Goal: Information Seeking & Learning: Learn about a topic

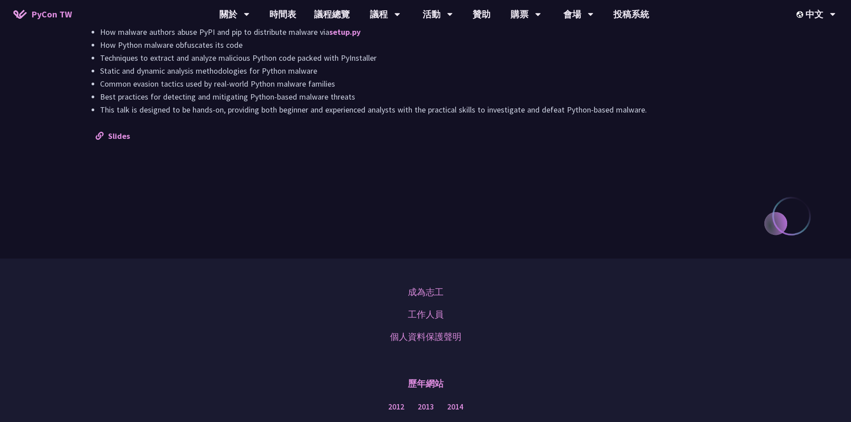
scroll to position [715, 0]
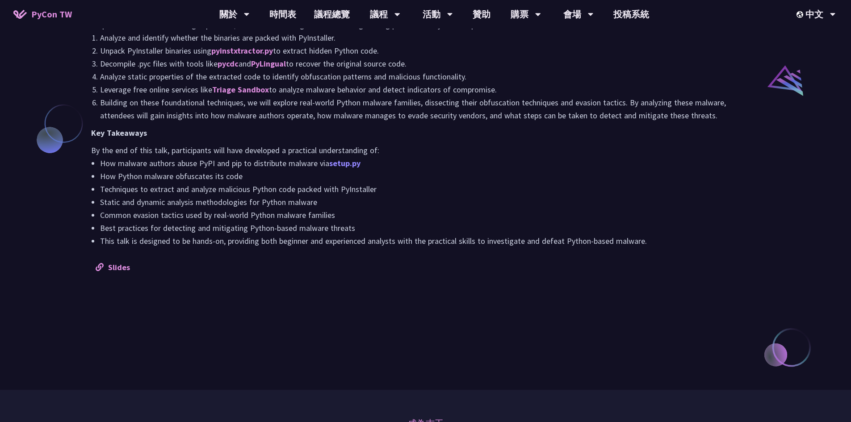
click at [348, 160] on link "setup.py" at bounding box center [344, 163] width 31 height 10
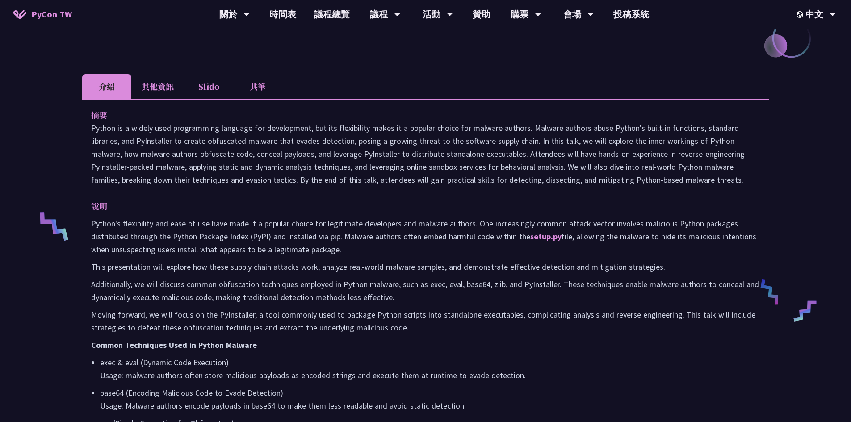
scroll to position [223, 0]
click at [206, 86] on li "Slido" at bounding box center [208, 88] width 49 height 25
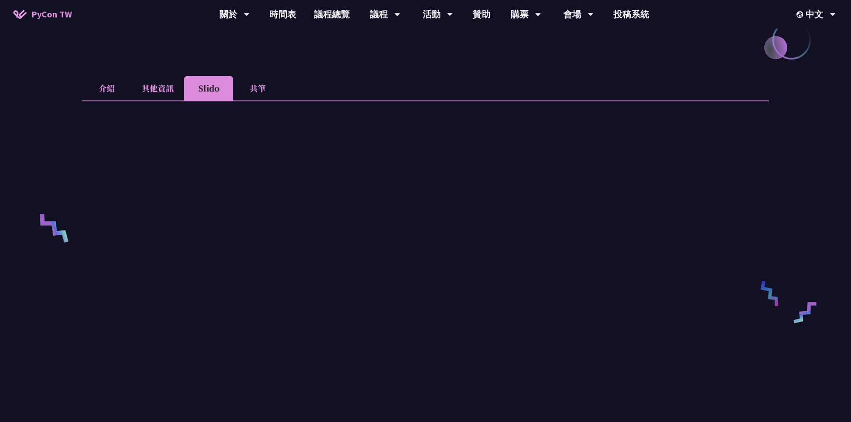
click at [111, 88] on li "介紹" at bounding box center [106, 88] width 49 height 25
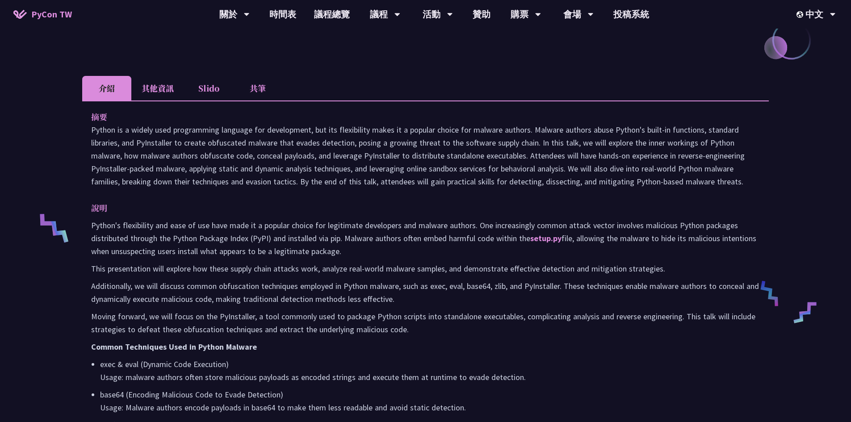
click at [161, 93] on li "其他資訊" at bounding box center [157, 88] width 53 height 25
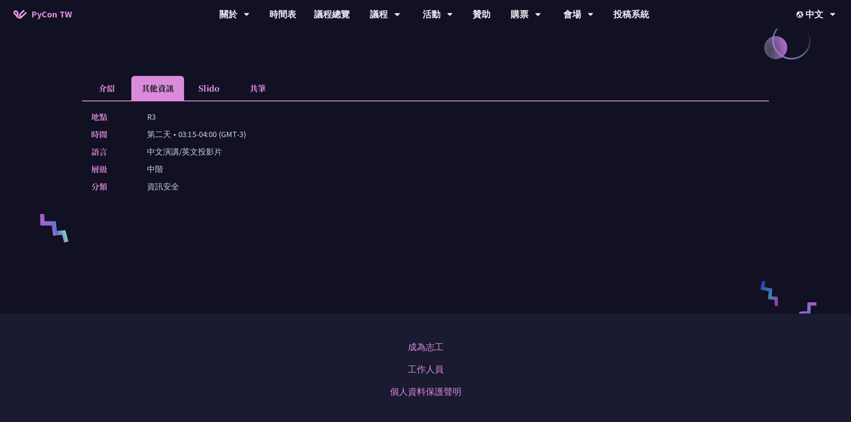
click at [268, 90] on li "共筆" at bounding box center [257, 88] width 49 height 25
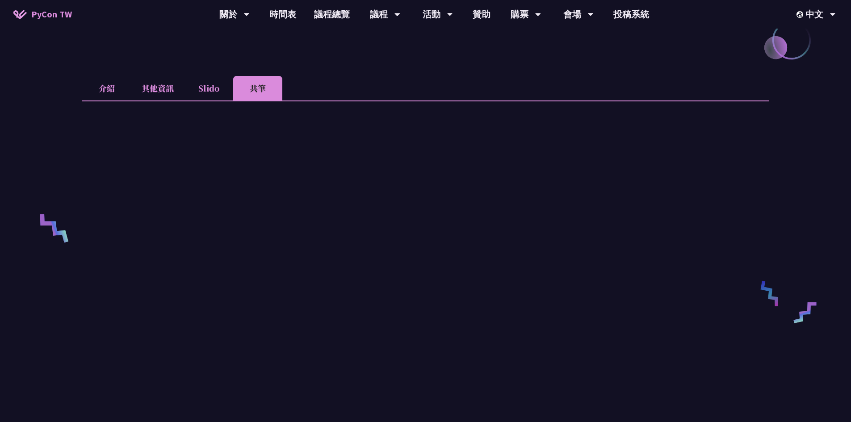
click at [98, 91] on li "介紹" at bounding box center [106, 88] width 49 height 25
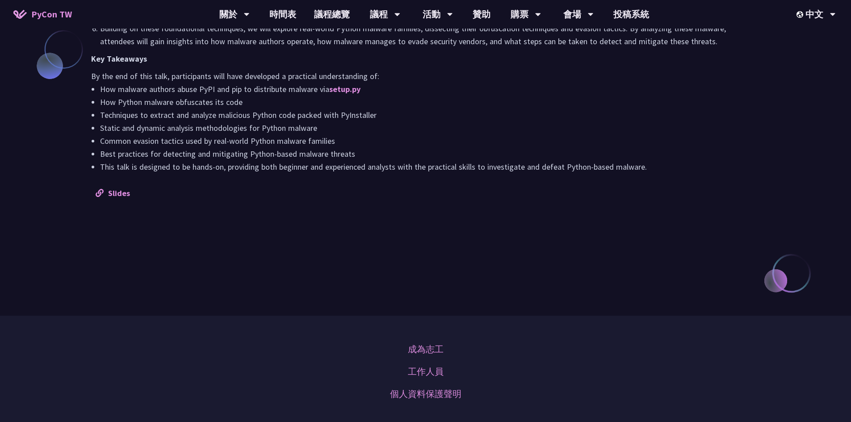
scroll to position [804, 0]
